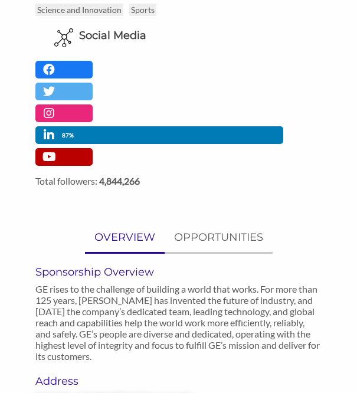
scroll to position [531, 0]
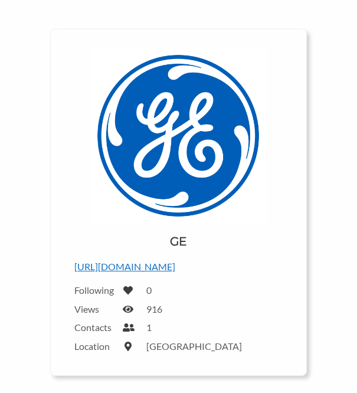
scroll to position [118, 0]
